Goal: Task Accomplishment & Management: Use online tool/utility

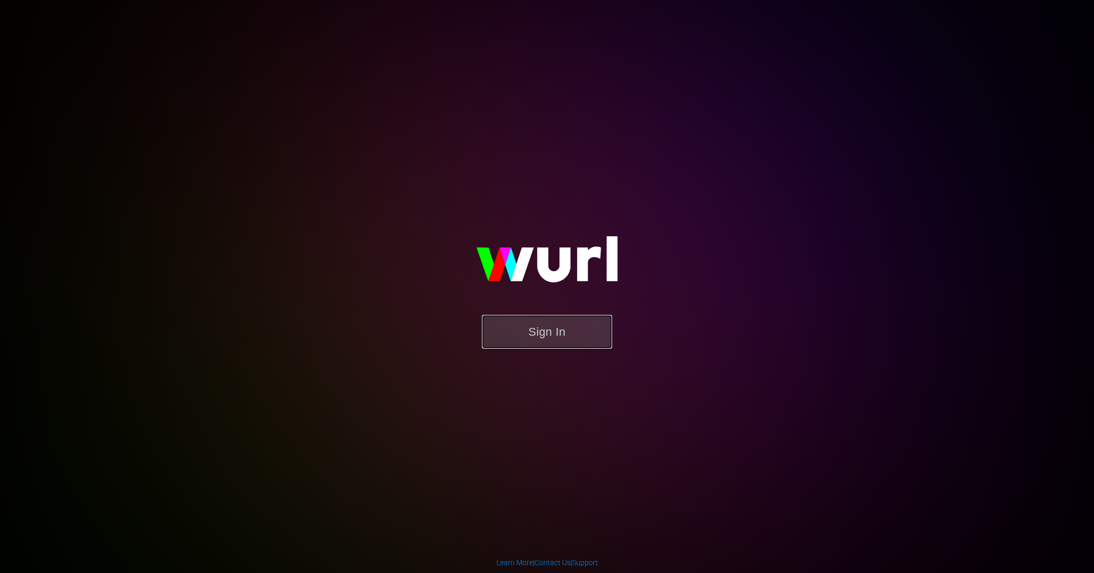
click at [576, 344] on button "Sign In" at bounding box center [547, 332] width 130 height 34
click at [525, 332] on button "Sign In" at bounding box center [547, 332] width 130 height 34
click at [564, 326] on button "Sign In" at bounding box center [547, 332] width 130 height 34
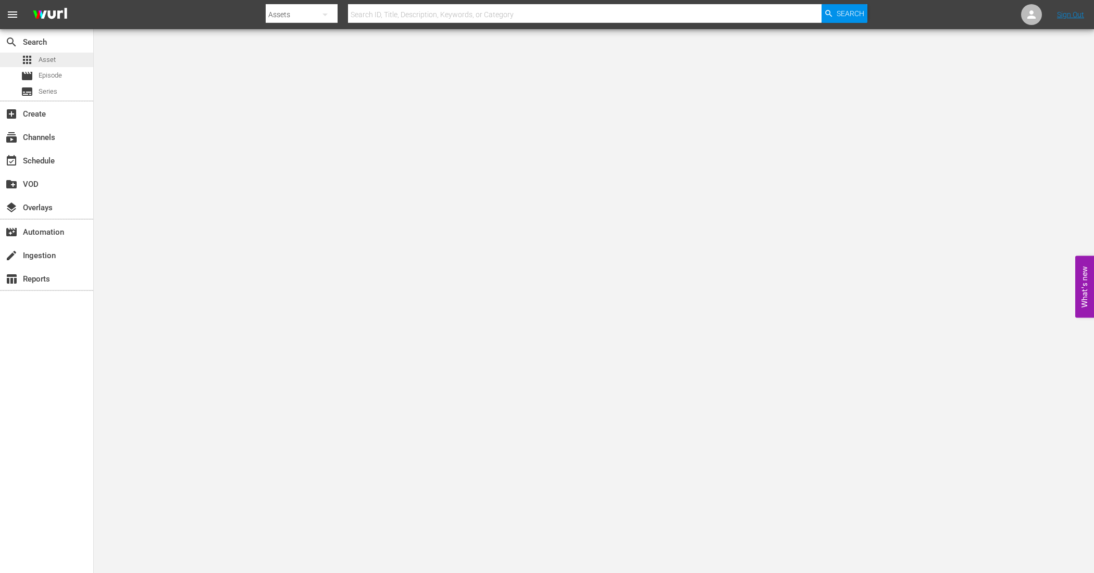
click at [52, 56] on span "Asset" at bounding box center [47, 60] width 17 height 10
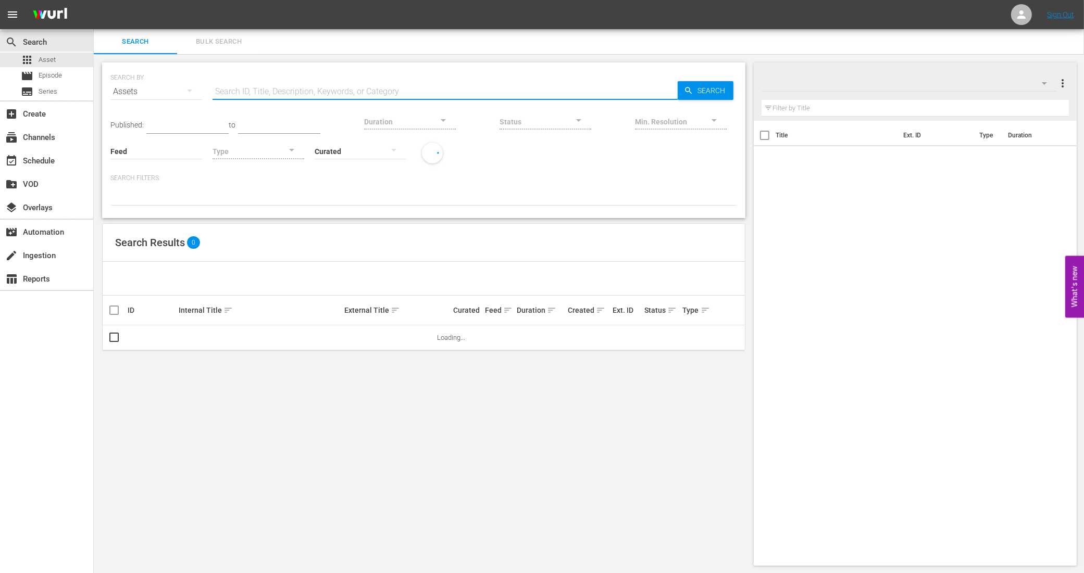
click at [243, 92] on input "text" at bounding box center [445, 91] width 465 height 25
paste input "1124982_U5000848_LAT"
type input "1124982_U5000848_LAT"
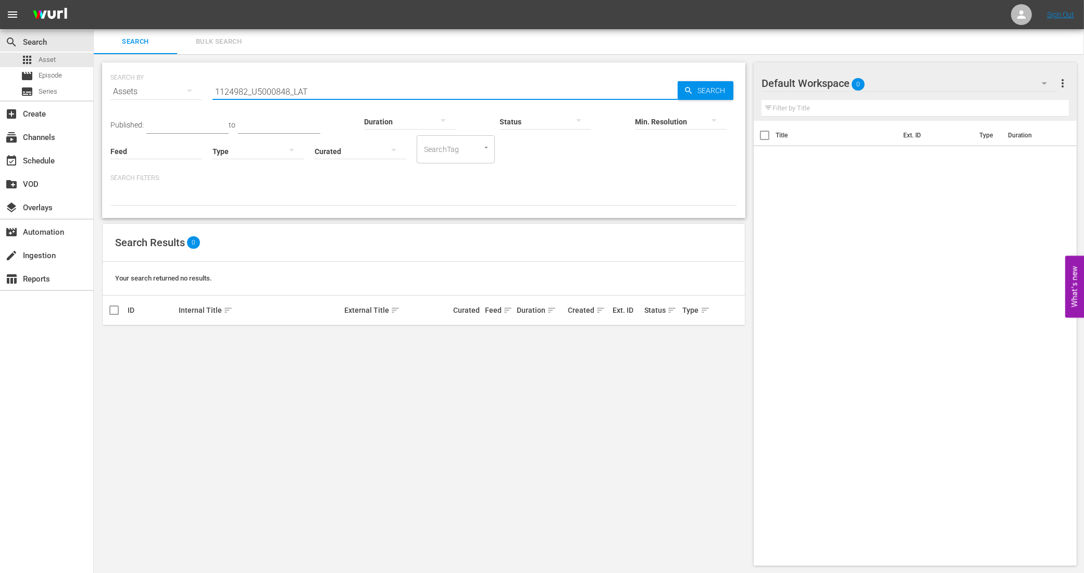
drag, startPoint x: 311, startPoint y: 90, endPoint x: 179, endPoint y: 74, distance: 133.7
click at [179, 74] on div "SEARCH BY Search By Assets Search ID, Title, Description, Keywords, or Category…" at bounding box center [423, 86] width 627 height 38
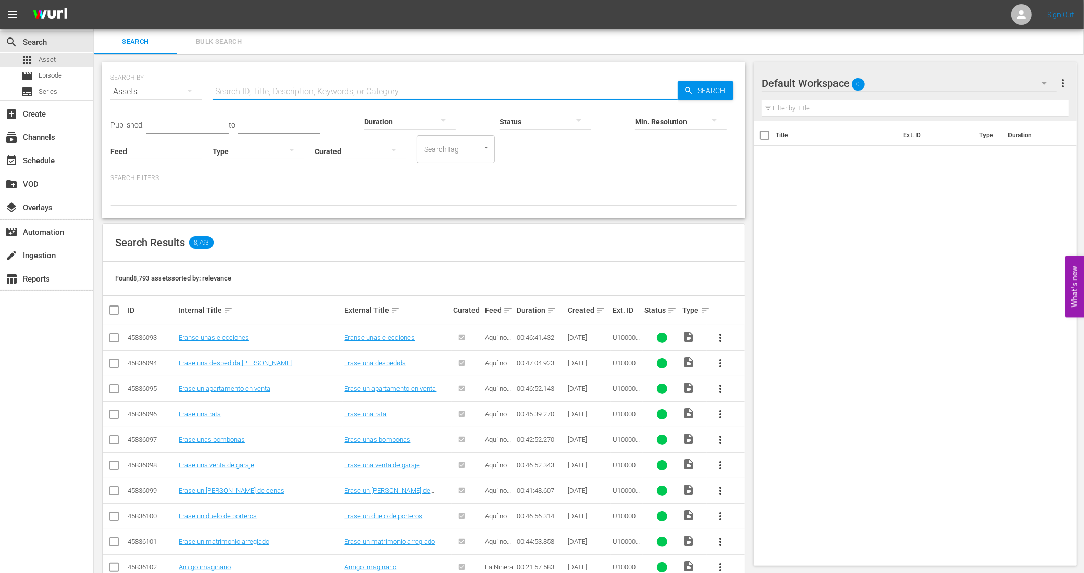
click at [295, 90] on input "text" at bounding box center [445, 91] width 465 height 25
click at [368, 86] on input "text" at bounding box center [445, 91] width 465 height 25
paste input "1124982_U5000848_LAT"
type input "1124982_U5000848_LAT"
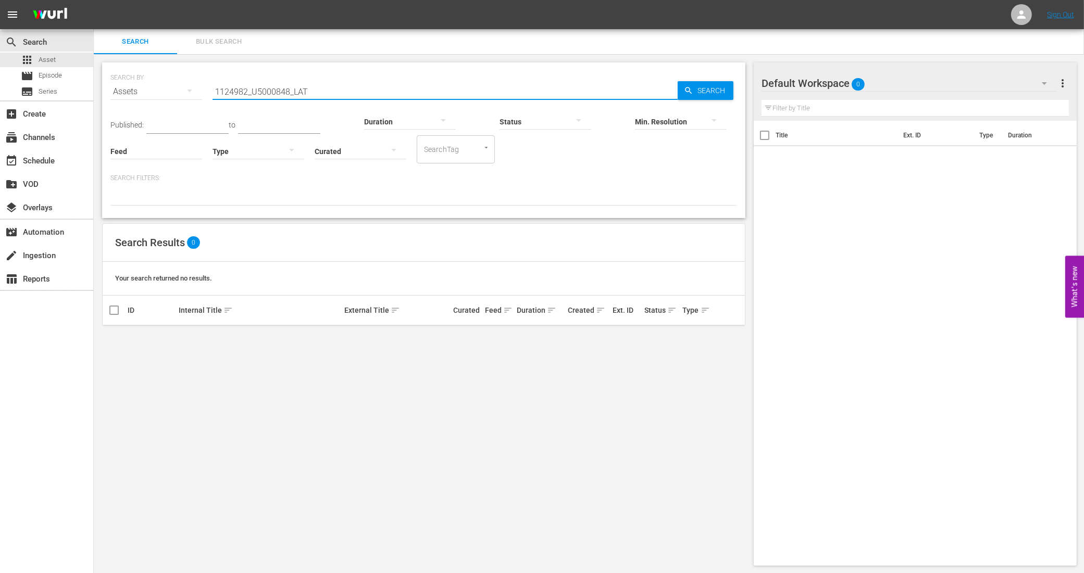
drag, startPoint x: 339, startPoint y: 90, endPoint x: 172, endPoint y: 76, distance: 167.3
click at [172, 76] on div "SEARCH BY Search By Assets Search ID, Title, Description, Keywords, or Category…" at bounding box center [423, 86] width 627 height 38
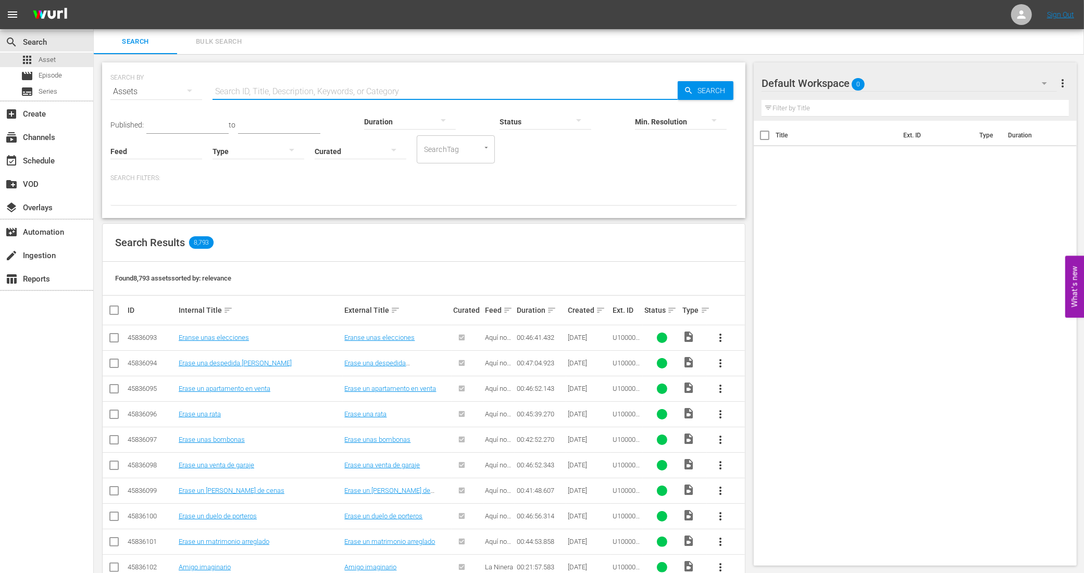
click at [338, 76] on div "SEARCH BY Search By Assets Search ID, Title, Description, Keywords, or Category…" at bounding box center [423, 86] width 627 height 38
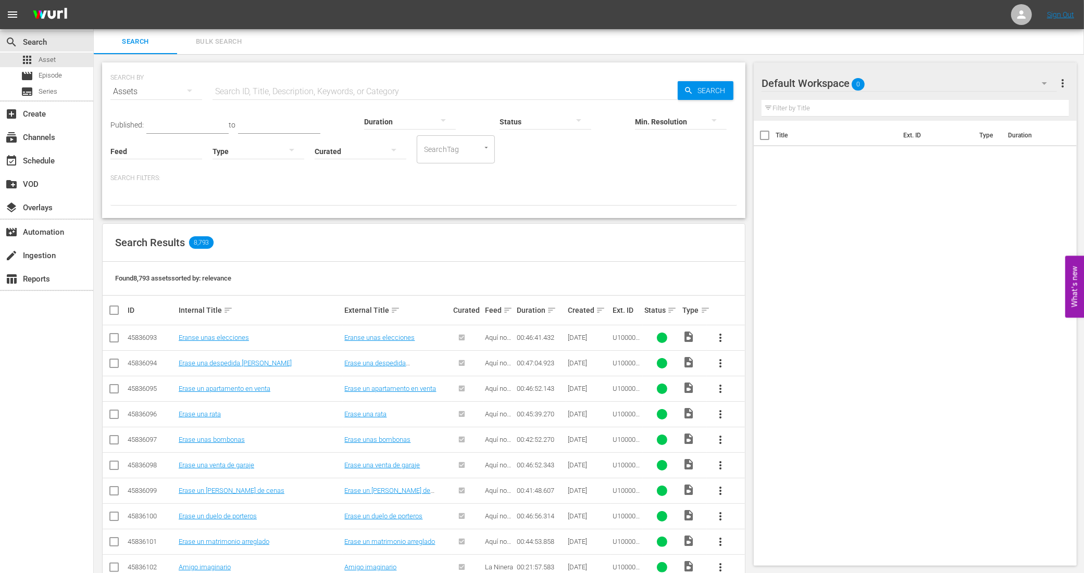
click at [336, 90] on input "text" at bounding box center [445, 91] width 465 height 25
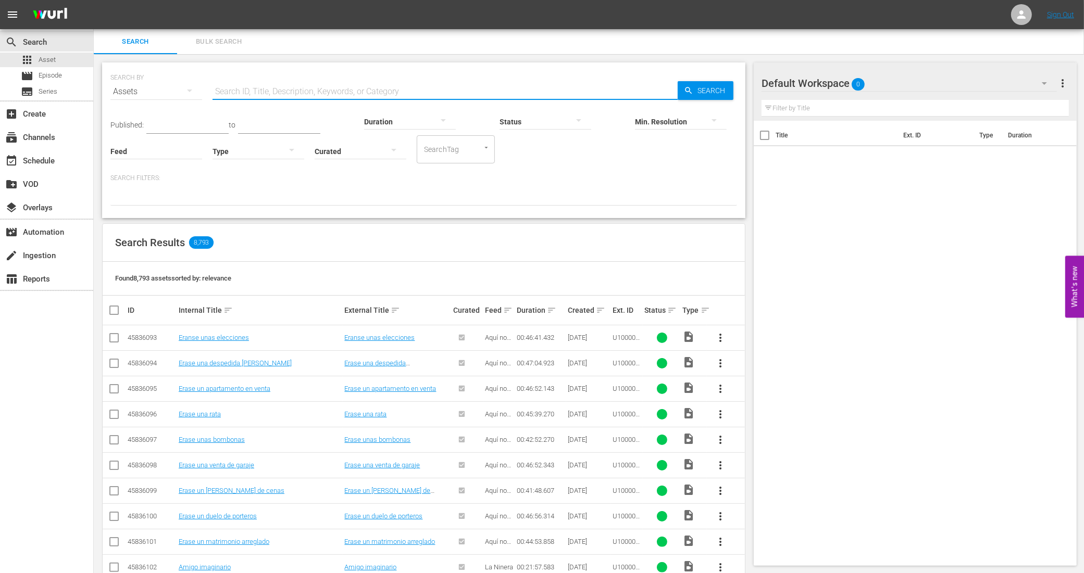
paste input "1124982_U5000848_LAT"
type input "1124982_U5000848_LAT"
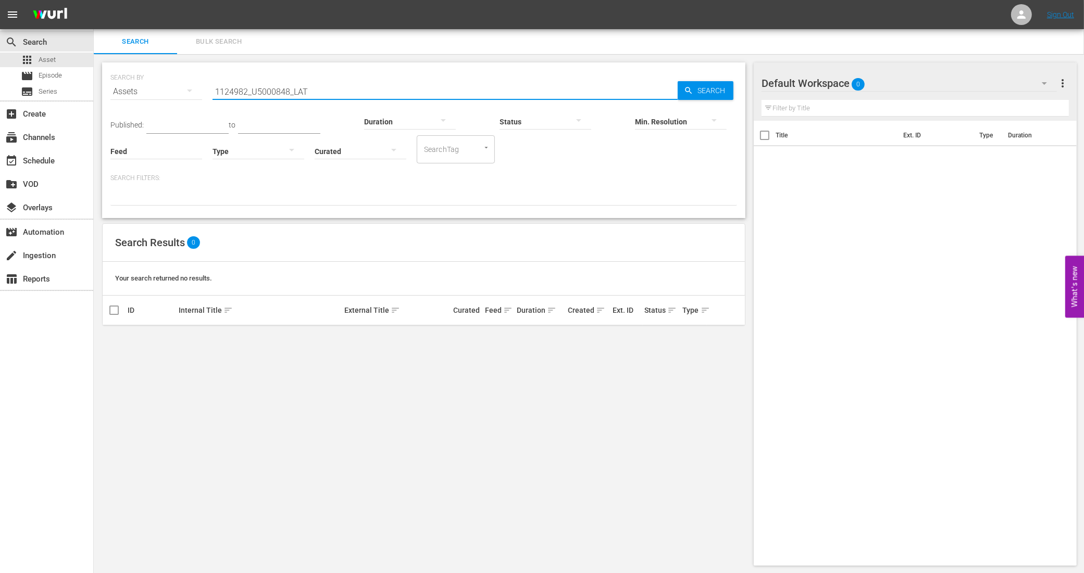
drag, startPoint x: 336, startPoint y: 90, endPoint x: 207, endPoint y: 69, distance: 130.8
click at [207, 69] on div "SEARCH BY Search By Assets Search ID, Title, Description, Keywords, or Category…" at bounding box center [423, 86] width 627 height 38
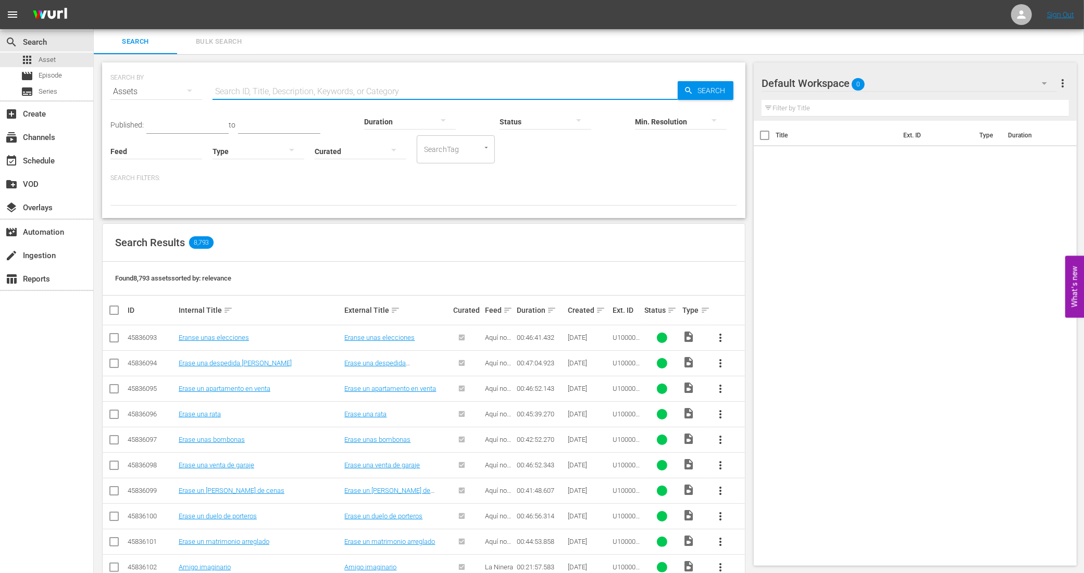
click at [365, 90] on input "text" at bounding box center [445, 91] width 465 height 25
paste input "1124982_U5000848_LAT"
type input "1124982_U5000848_LAT"
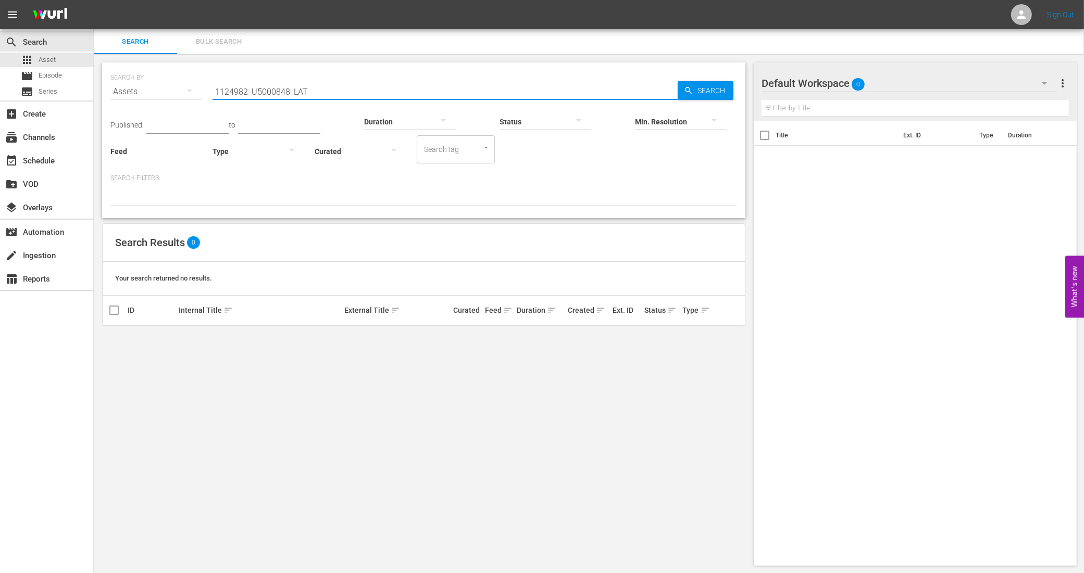
drag, startPoint x: 318, startPoint y: 92, endPoint x: 184, endPoint y: 89, distance: 133.9
click at [184, 89] on div "SEARCH BY Search By Assets Search ID, Title, Description, Keywords, or Category…" at bounding box center [423, 86] width 627 height 38
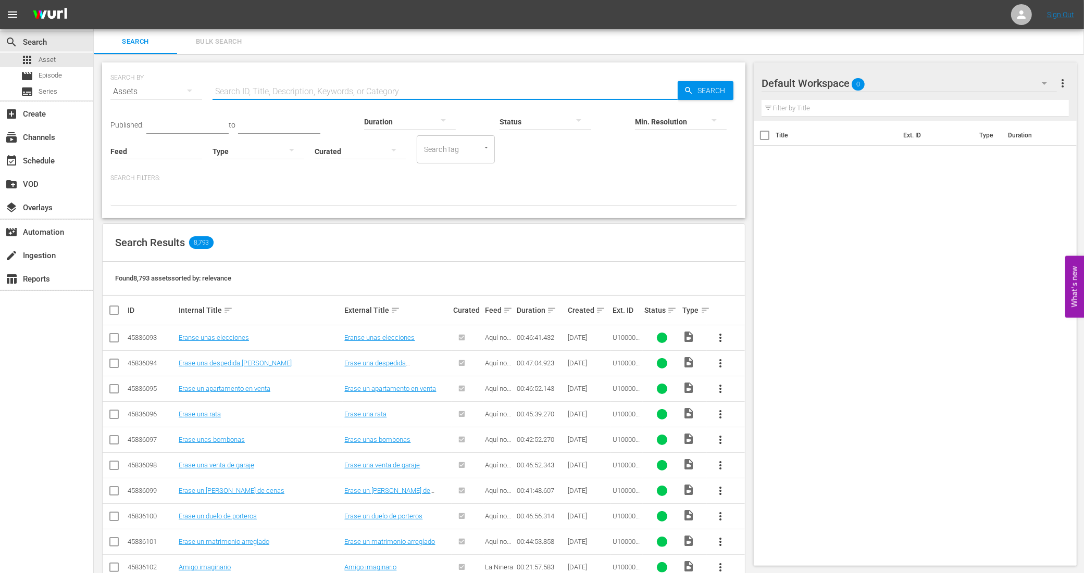
click at [323, 90] on input "text" at bounding box center [445, 91] width 465 height 25
paste input "1124982_U5000848_LAT"
type input "1124982_U5000848_LAT"
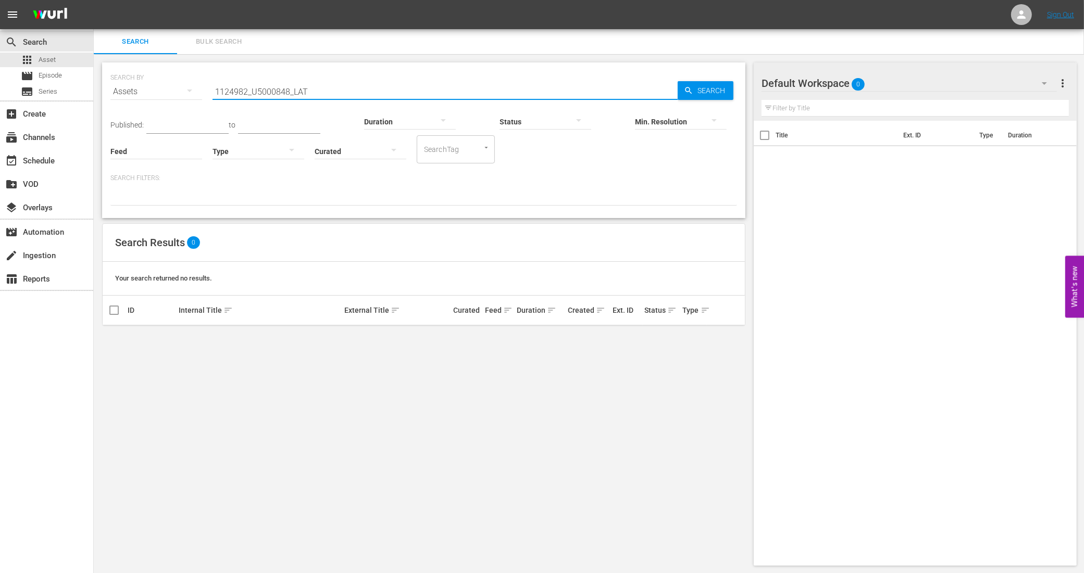
drag, startPoint x: 310, startPoint y: 89, endPoint x: 194, endPoint y: 92, distance: 116.2
click at [194, 92] on div "SEARCH BY Search By Assets Search ID, Title, Description, Keywords, or Category…" at bounding box center [423, 86] width 627 height 38
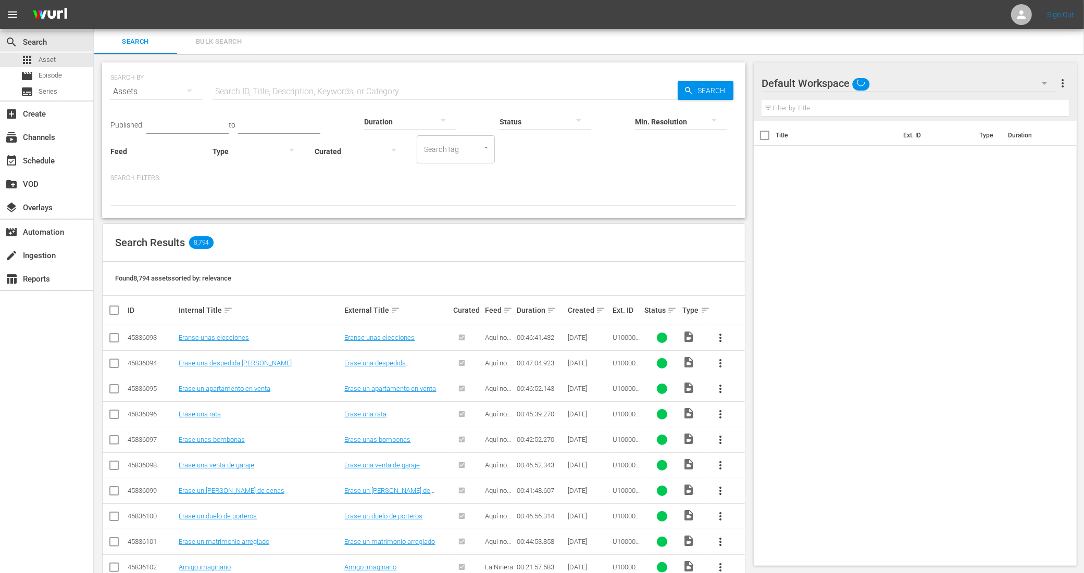
click at [306, 92] on input "text" at bounding box center [445, 91] width 465 height 25
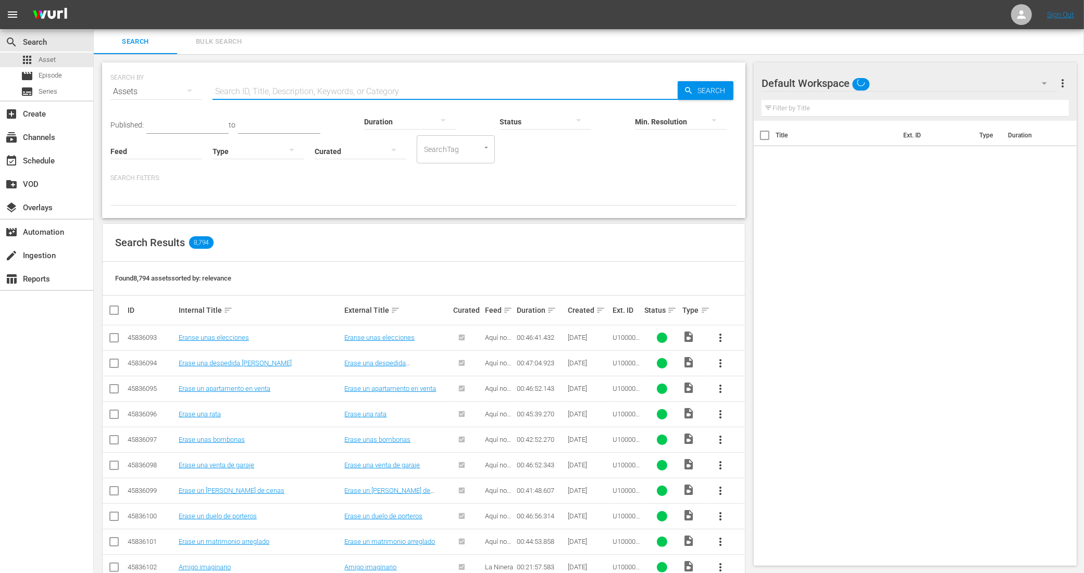
paste input "https://platform.wurl.com/main/asset/191625767"
type input "https://platform.wurl.com/main/asset/191625767"
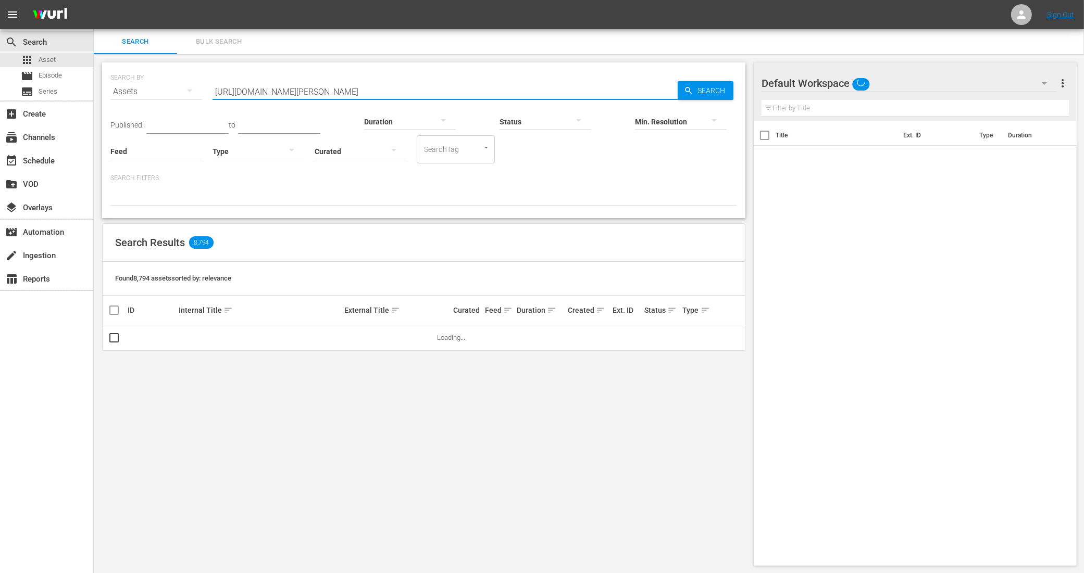
drag, startPoint x: 405, startPoint y: 89, endPoint x: 193, endPoint y: 89, distance: 212.5
click at [193, 89] on div "SEARCH BY Search By Assets Search ID, Title, Description, Keywords, or Category…" at bounding box center [423, 86] width 627 height 38
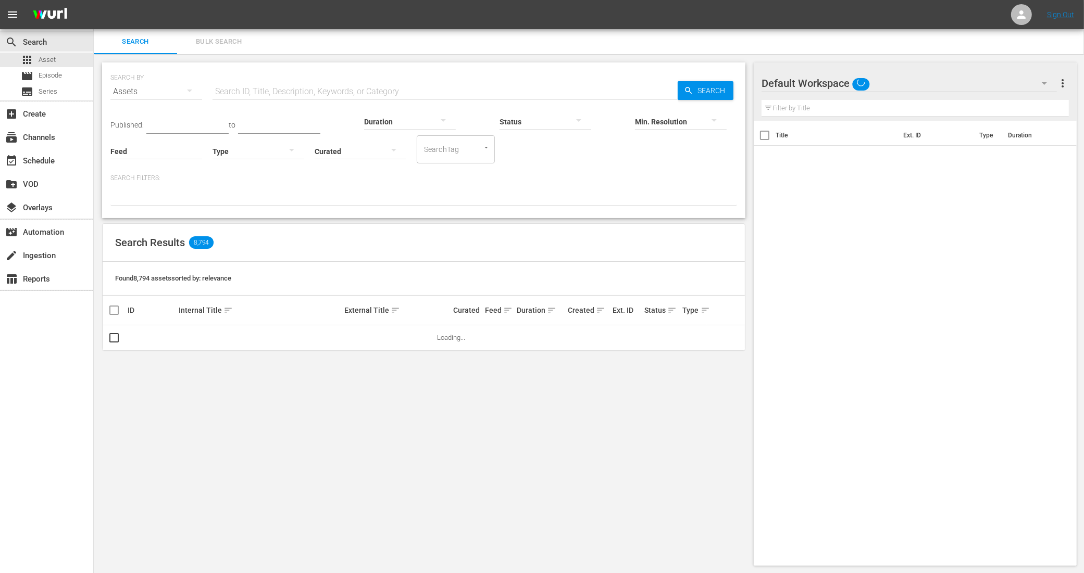
click at [173, 102] on div "Assets" at bounding box center [156, 91] width 92 height 29
click at [176, 99] on div "Channels Series Episodes Assets" at bounding box center [542, 286] width 1084 height 573
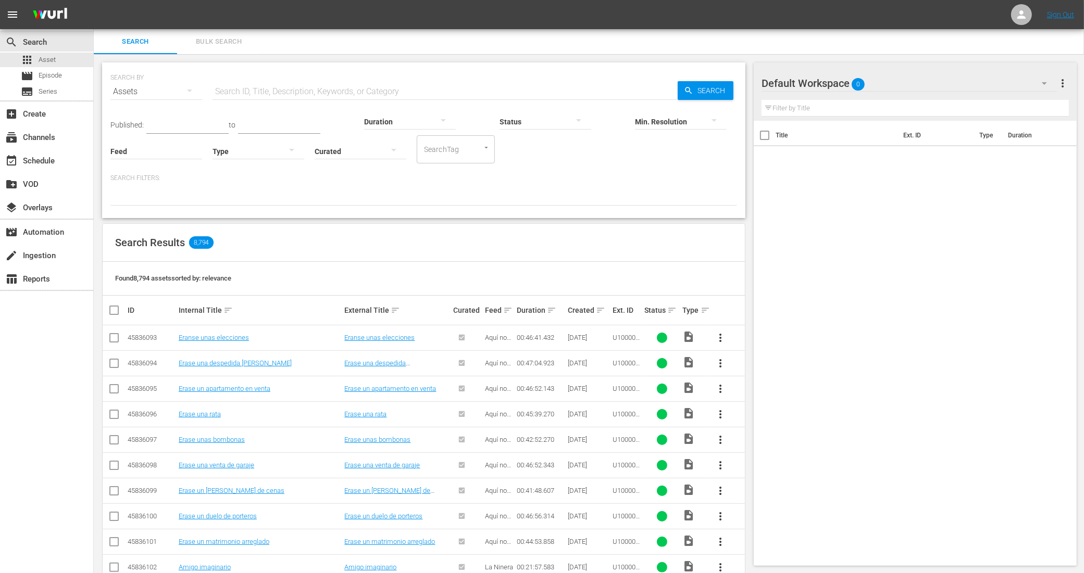
click at [347, 95] on input "text" at bounding box center [445, 91] width 465 height 25
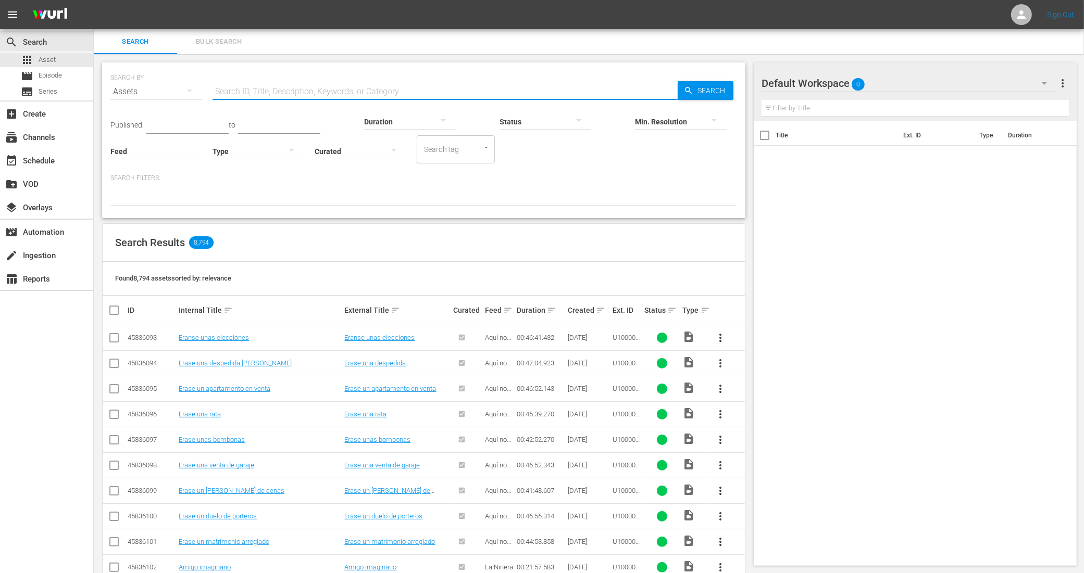
paste input "1124982_U5000848_LAT"
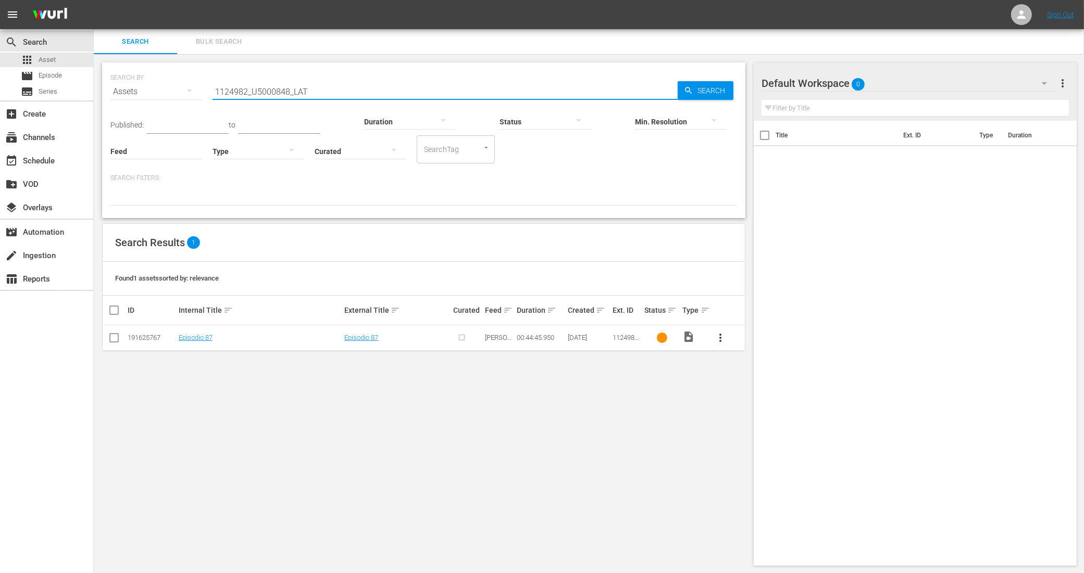
type input "1124982_U5000848_LAT"
click at [707, 90] on span "Search" at bounding box center [713, 90] width 40 height 19
click at [290, 92] on input "text" at bounding box center [445, 91] width 465 height 25
paste input "1124982_U5000848_LAT"
type input "1124982_U5000848_LAT"
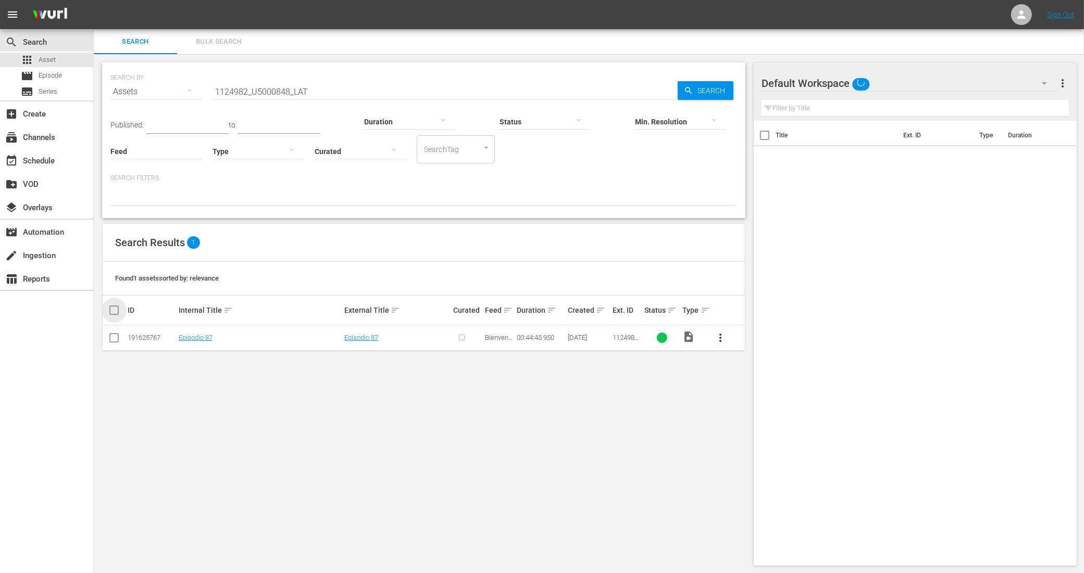
click at [113, 311] on input "checkbox" at bounding box center [118, 310] width 21 height 13
checkbox input "true"
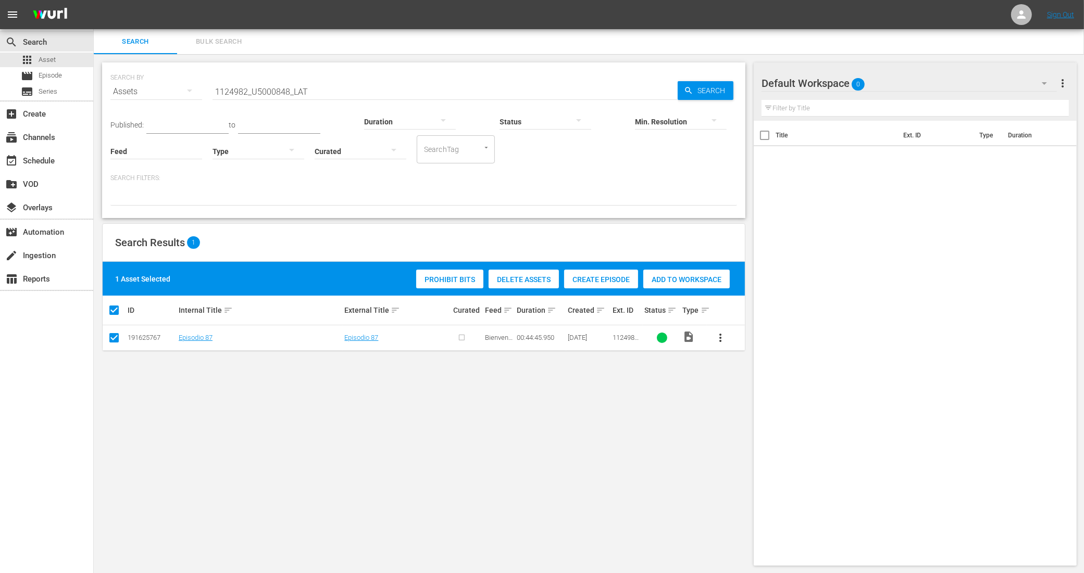
click at [595, 273] on div "Create Episode" at bounding box center [601, 280] width 74 height 20
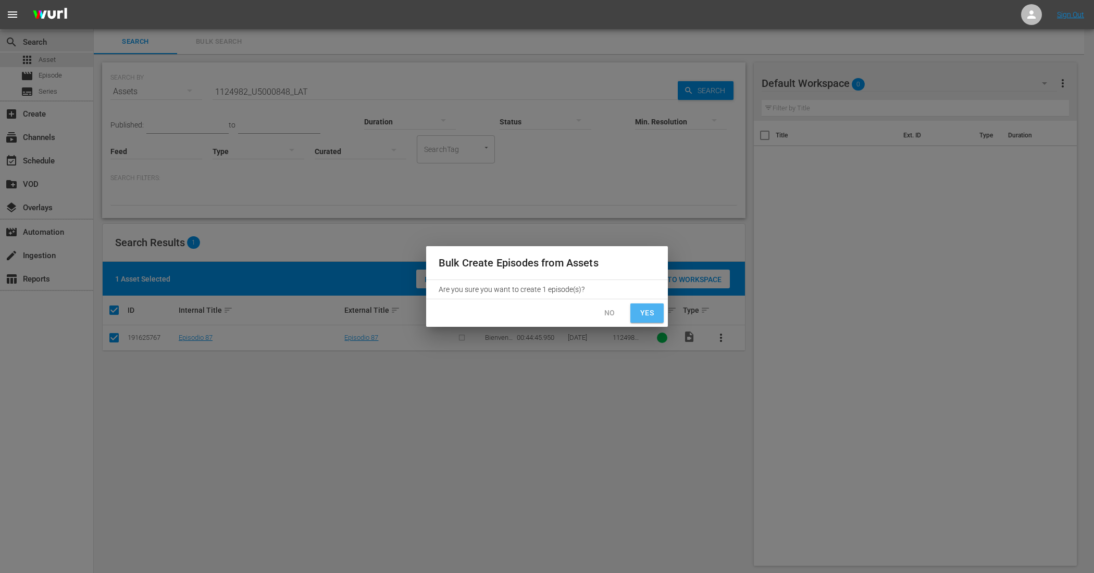
click at [644, 310] on span "Yes" at bounding box center [647, 313] width 17 height 13
checkbox input "false"
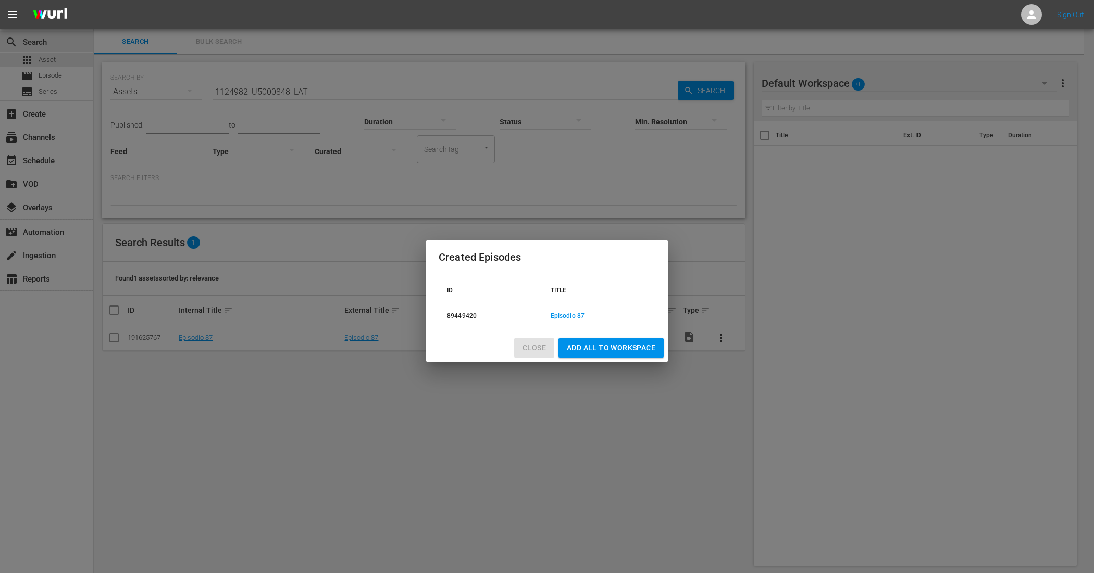
click at [532, 342] on span "Close" at bounding box center [533, 348] width 23 height 13
